Goal: Information Seeking & Learning: Learn about a topic

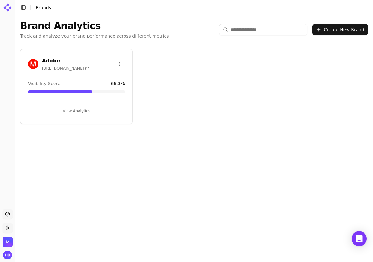
click at [59, 56] on div "Adobe [URL][DOMAIN_NAME] Visibility Score 66.3 % View Analytics" at bounding box center [76, 86] width 113 height 75
click at [51, 59] on h3 "Adobe" at bounding box center [65, 61] width 47 height 8
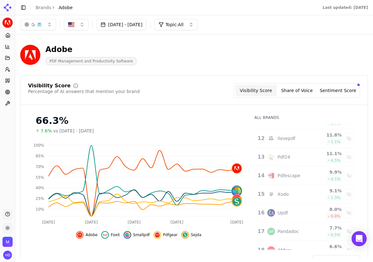
scroll to position [265, 0]
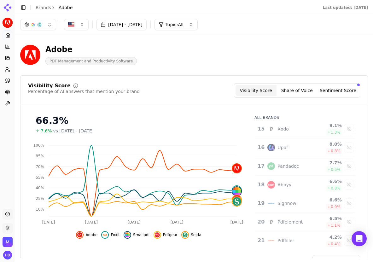
click at [192, 42] on div "Adobe PDF Management and Productivity Software" at bounding box center [194, 54] width 348 height 31
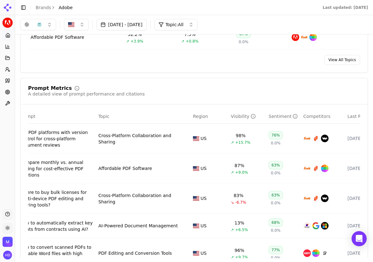
scroll to position [0, 0]
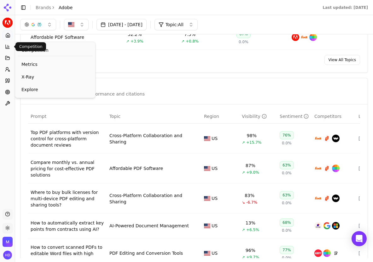
click at [7, 48] on icon at bounding box center [7, 46] width 5 height 5
click at [32, 66] on span "Metrics" at bounding box center [54, 64] width 67 height 6
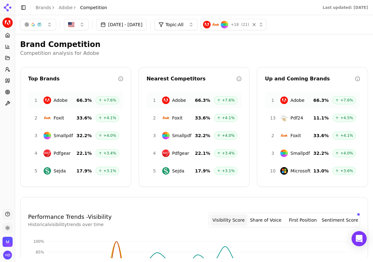
click at [264, 25] on div "button" at bounding box center [257, 24] width 13 height 6
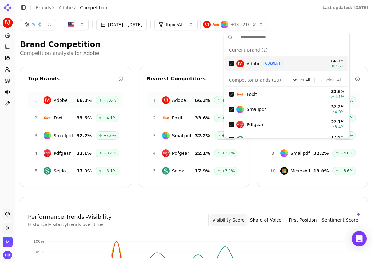
click at [256, 37] on input "text" at bounding box center [290, 37] width 110 height 13
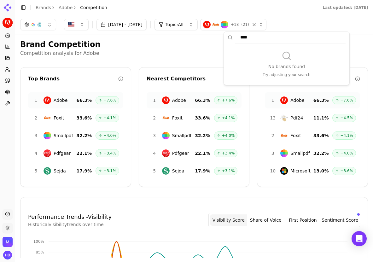
type input "*****"
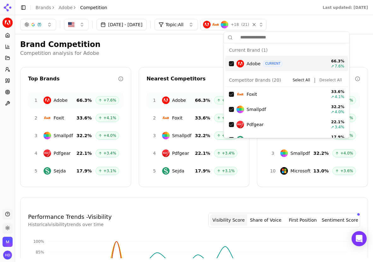
click at [175, 47] on h2 "Brand Competition" at bounding box center [194, 44] width 348 height 10
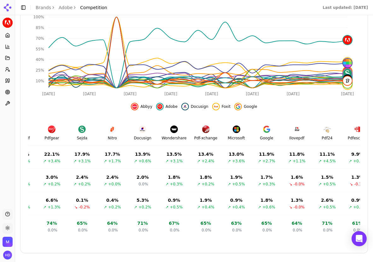
scroll to position [0, 147]
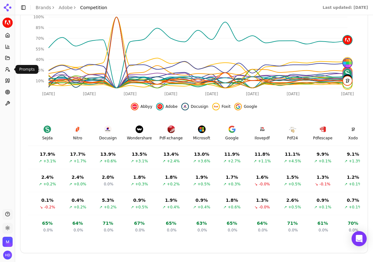
click at [9, 72] on icon at bounding box center [7, 69] width 5 height 5
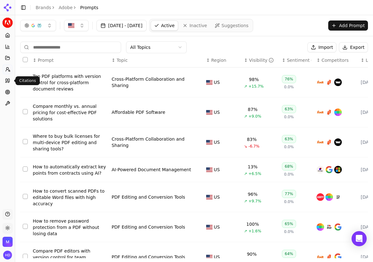
click at [8, 83] on icon at bounding box center [7, 80] width 5 height 5
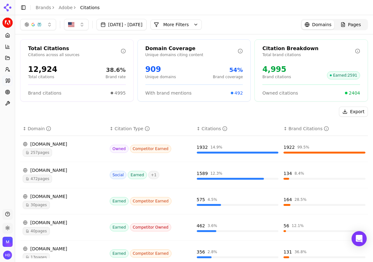
click at [353, 20] on link "Pages" at bounding box center [350, 24] width 33 height 9
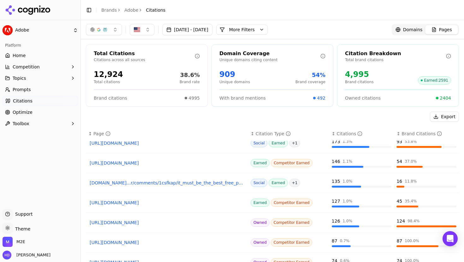
scroll to position [67, 0]
click at [295, 109] on div "Total Citations Citations across all sources 12,924 Total citations 38.6% Brand…" at bounding box center [272, 165] width 383 height 253
click at [373, 31] on span "Domains" at bounding box center [413, 29] width 20 height 6
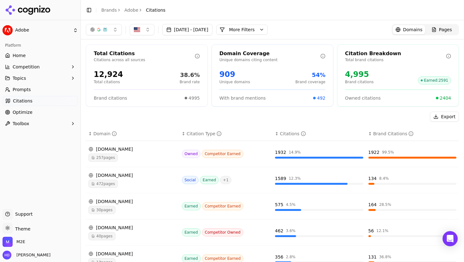
click at [354, 8] on header "Toggle Sidebar Brands Adobe Citations" at bounding box center [272, 10] width 383 height 20
click at [267, 28] on button "More Filters" at bounding box center [241, 30] width 51 height 10
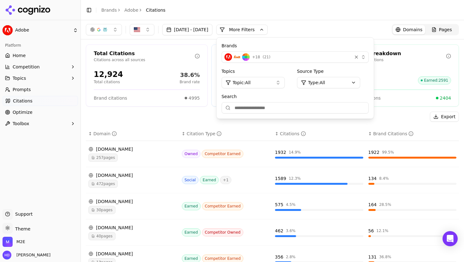
click at [293, 108] on input "Search" at bounding box center [294, 107] width 147 height 11
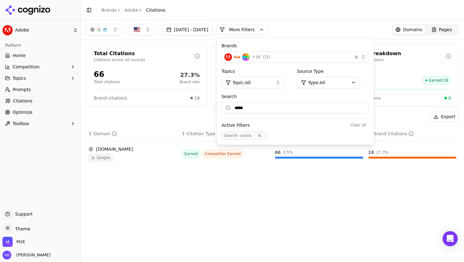
type input "*****"
